Goal: Task Accomplishment & Management: Use online tool/utility

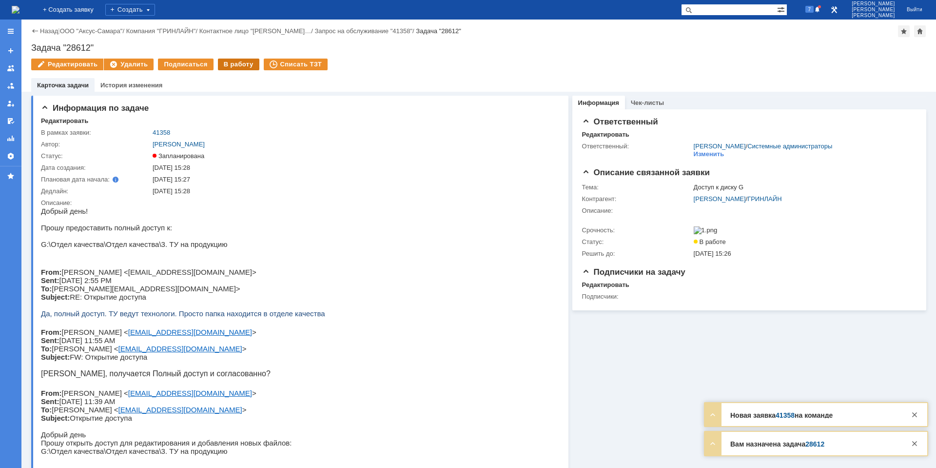
click at [222, 68] on div "В работу" at bounding box center [238, 65] width 41 height 12
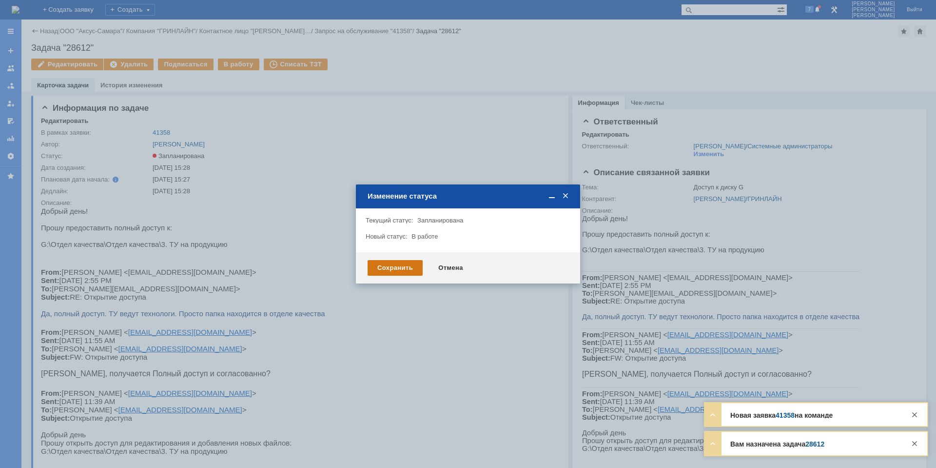
click at [392, 273] on div "Сохранить" at bounding box center [395, 268] width 55 height 16
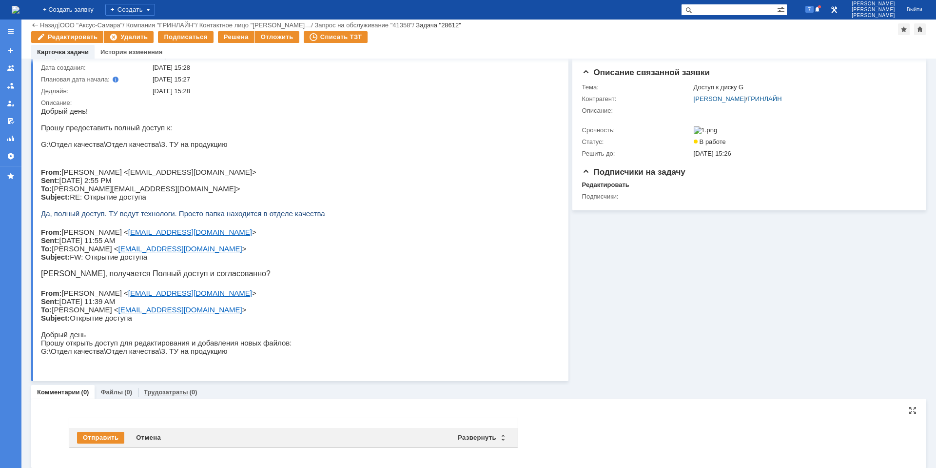
scroll to position [71, 0]
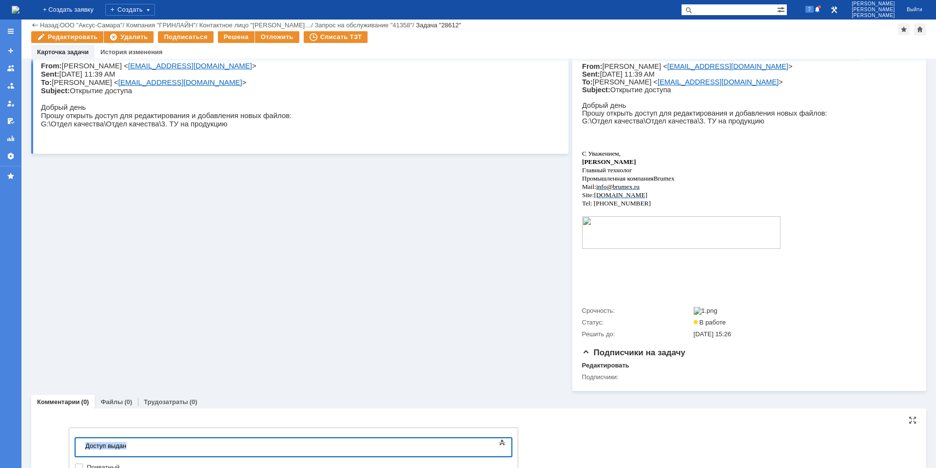
copy div "Доступ выдан"
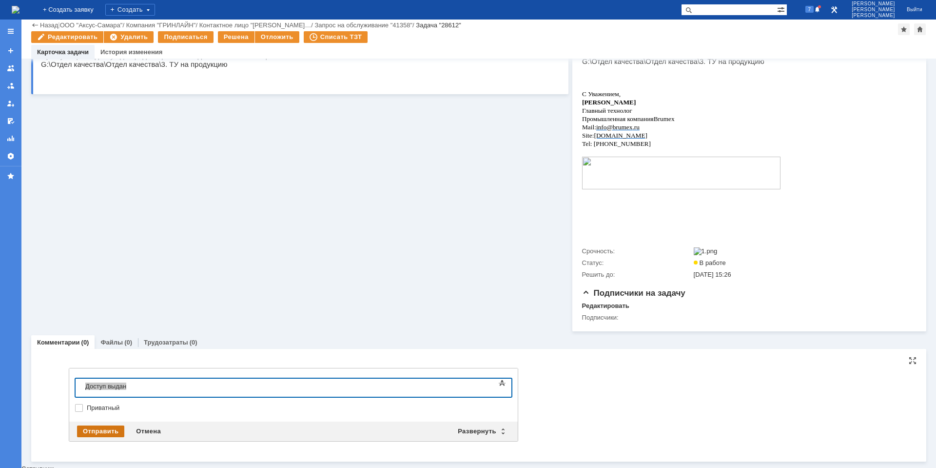
click at [106, 435] on div "Отправить" at bounding box center [100, 431] width 47 height 12
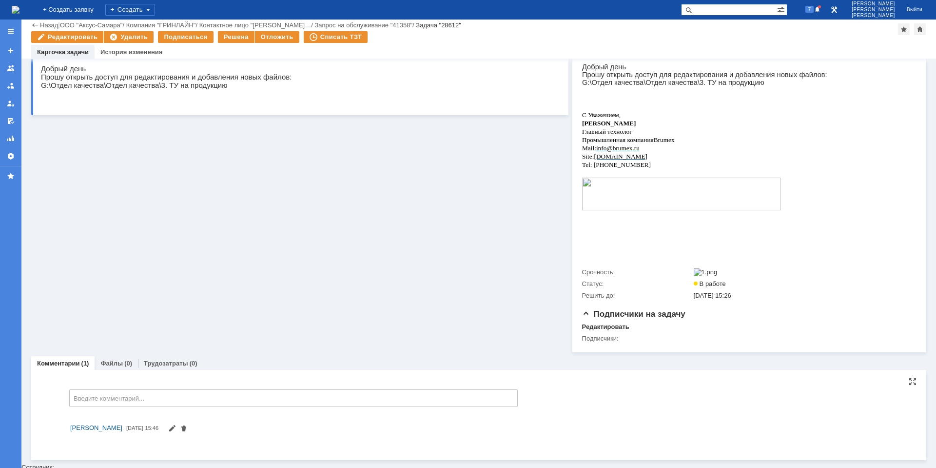
scroll to position [336, 0]
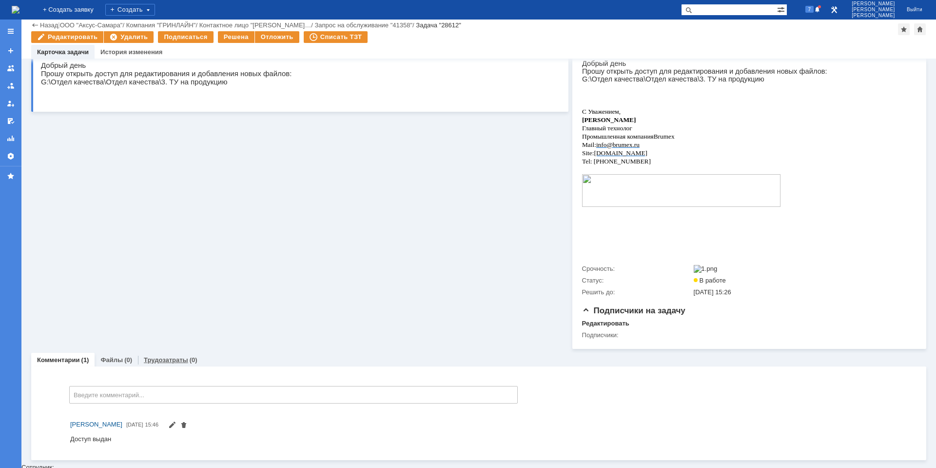
click at [169, 356] on div "Трудозатраты (0)" at bounding box center [170, 360] width 65 height 14
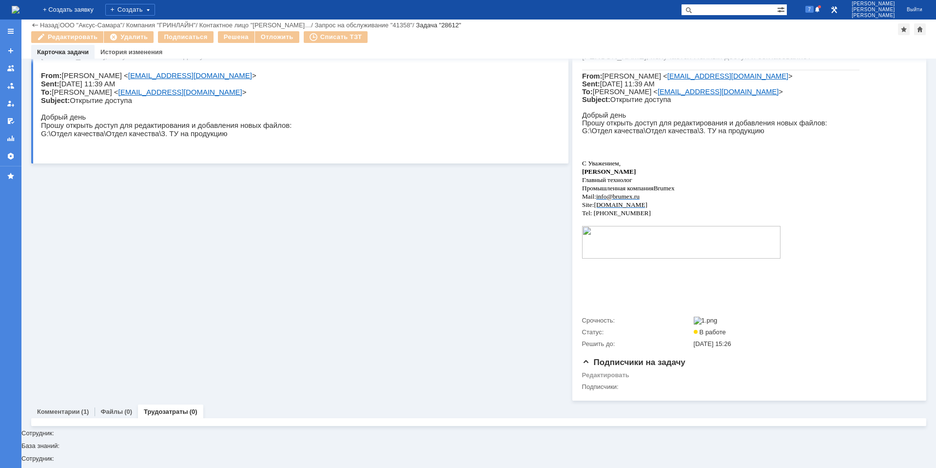
scroll to position [283, 0]
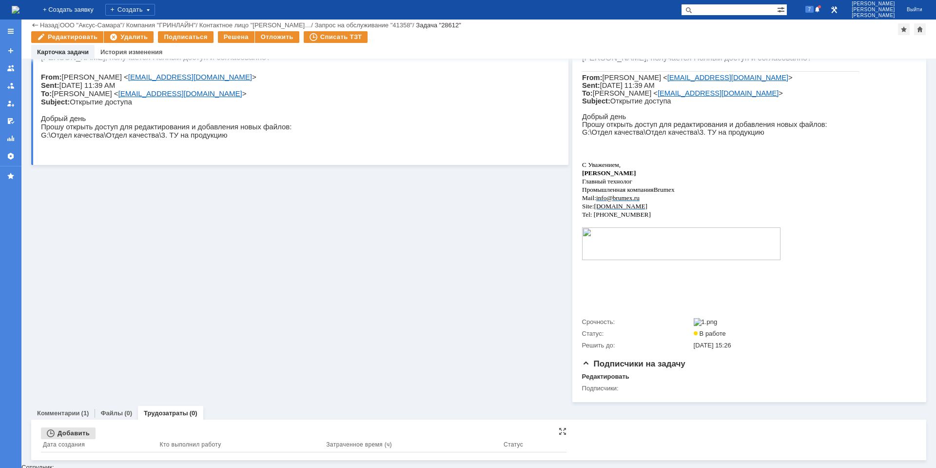
click at [64, 439] on div "Добавить" at bounding box center [68, 433] width 55 height 12
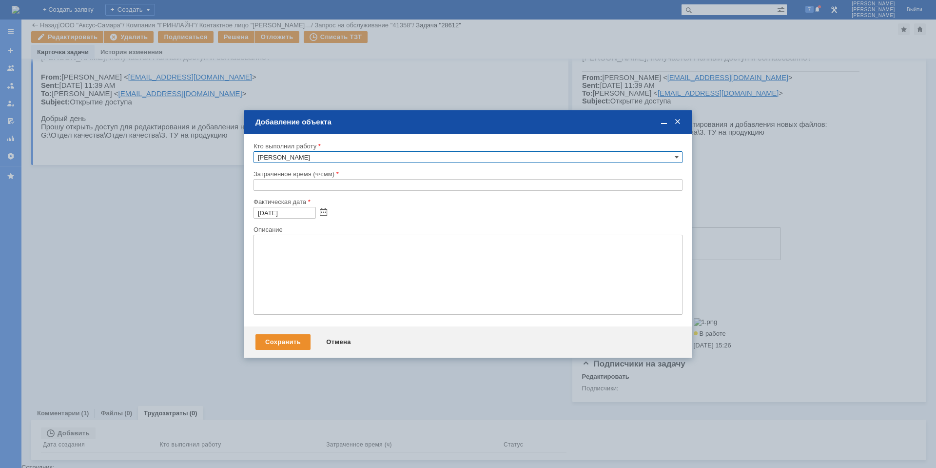
click at [262, 189] on input "text" at bounding box center [468, 185] width 429 height 12
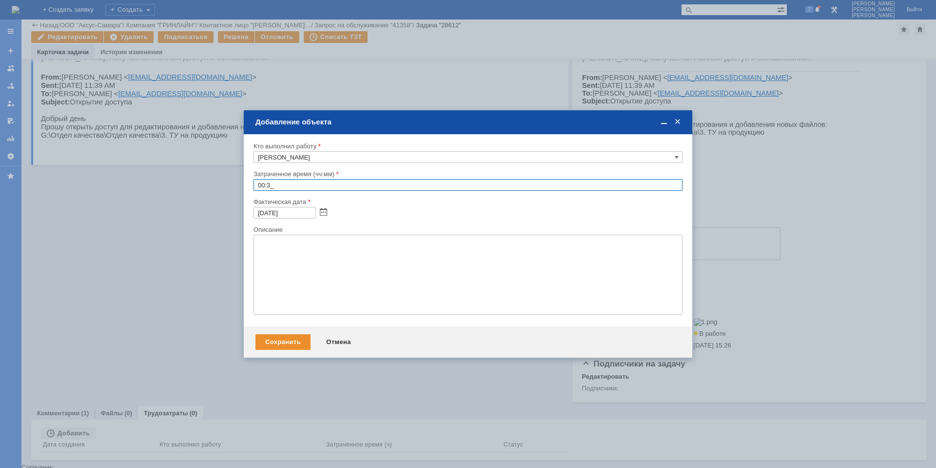
type input "00:30"
click at [316, 263] on textarea at bounding box center [468, 275] width 429 height 80
paste textarea "Доступ выдан"
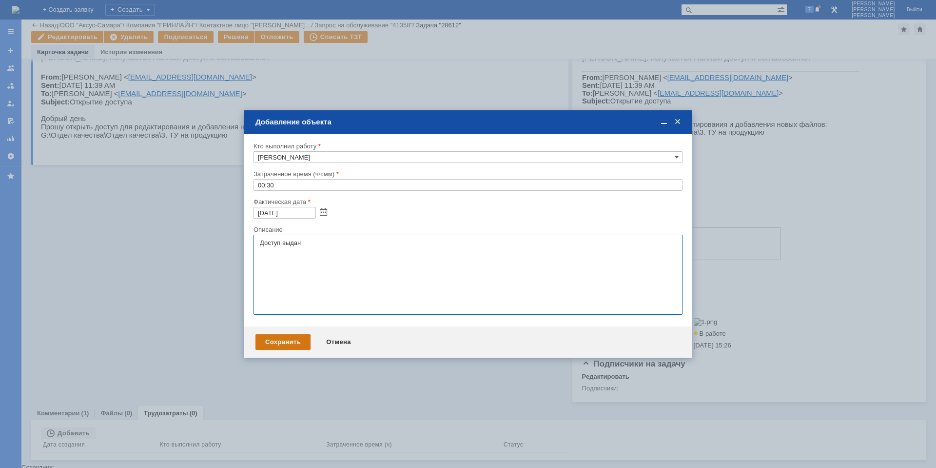
type textarea "Доступ выдан"
click at [281, 344] on div "Сохранить" at bounding box center [283, 342] width 55 height 16
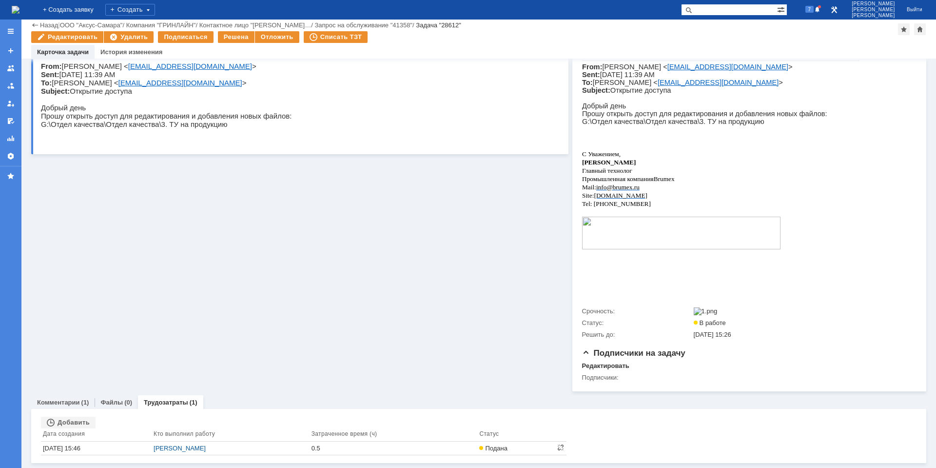
scroll to position [297, 0]
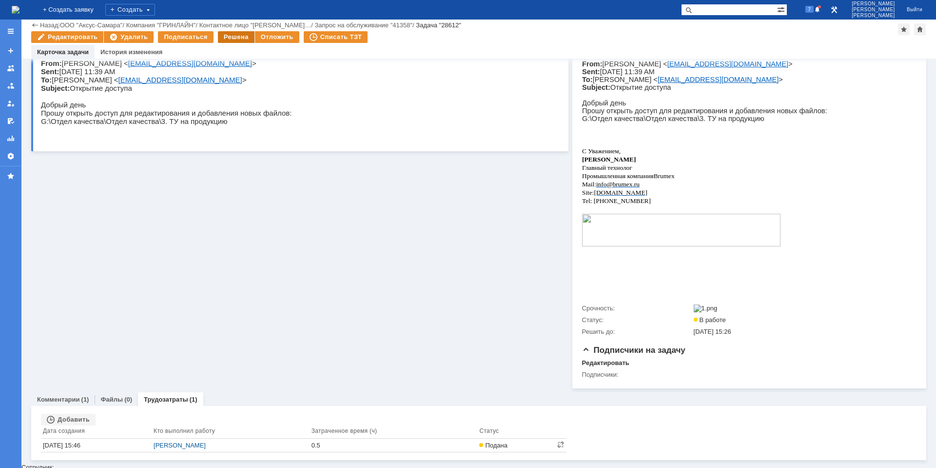
click at [228, 37] on div "Решена" at bounding box center [236, 37] width 37 height 12
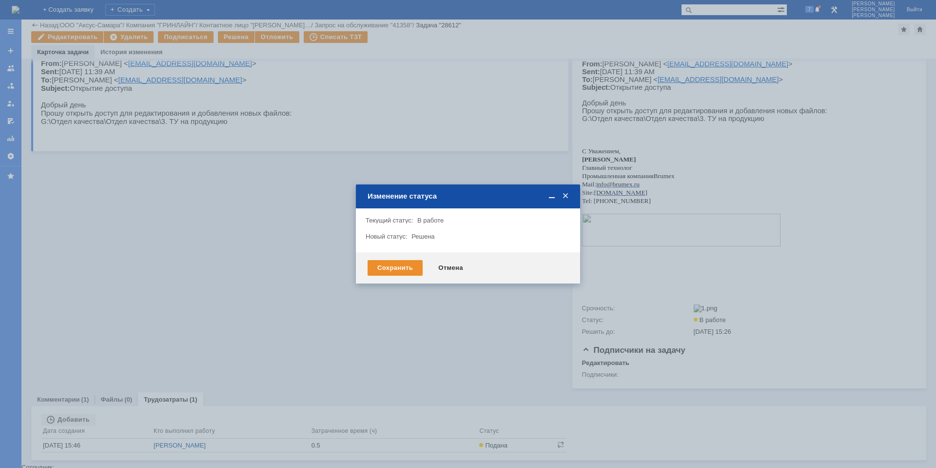
click at [396, 276] on div "Сохранить Отмена" at bounding box center [468, 267] width 224 height 31
click at [395, 269] on div "Сохранить" at bounding box center [395, 268] width 55 height 16
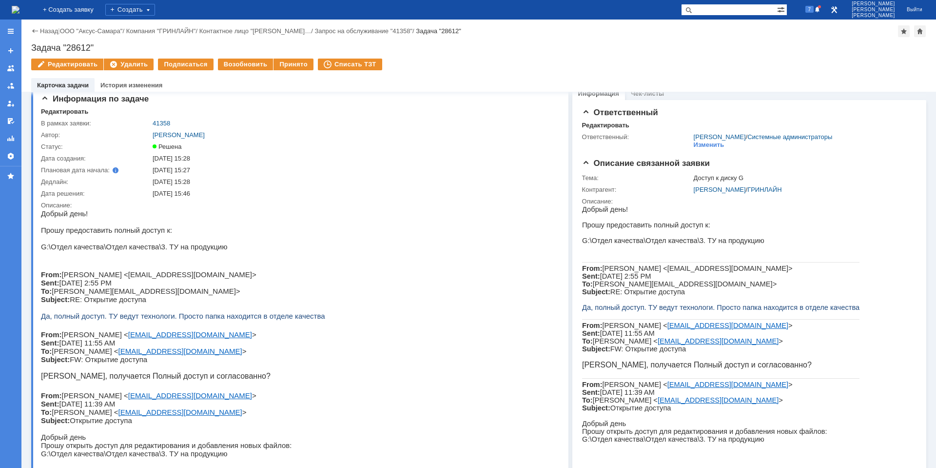
scroll to position [0, 0]
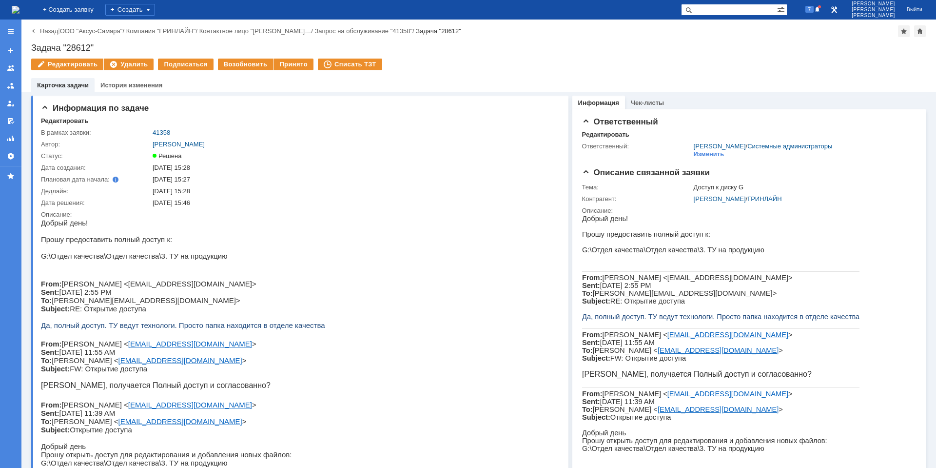
click at [20, 11] on img at bounding box center [16, 10] width 8 height 8
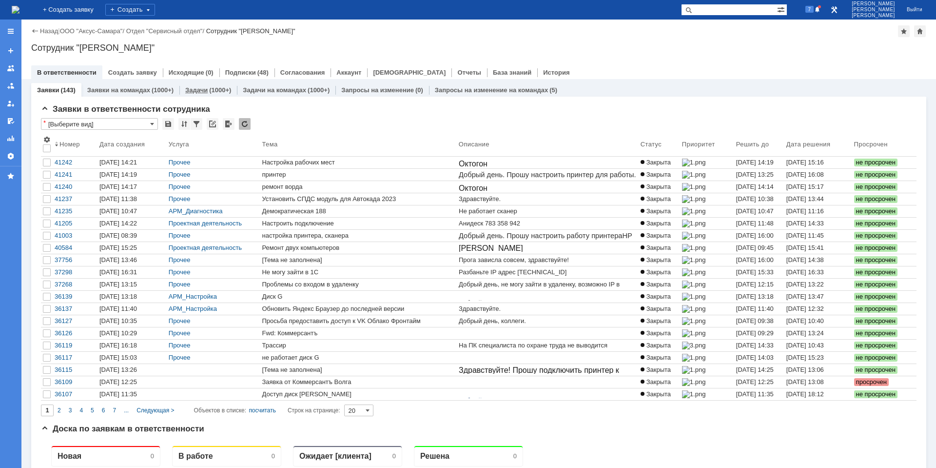
click at [196, 91] on link "Задачи" at bounding box center [196, 89] width 22 height 7
